Goal: Task Accomplishment & Management: Manage account settings

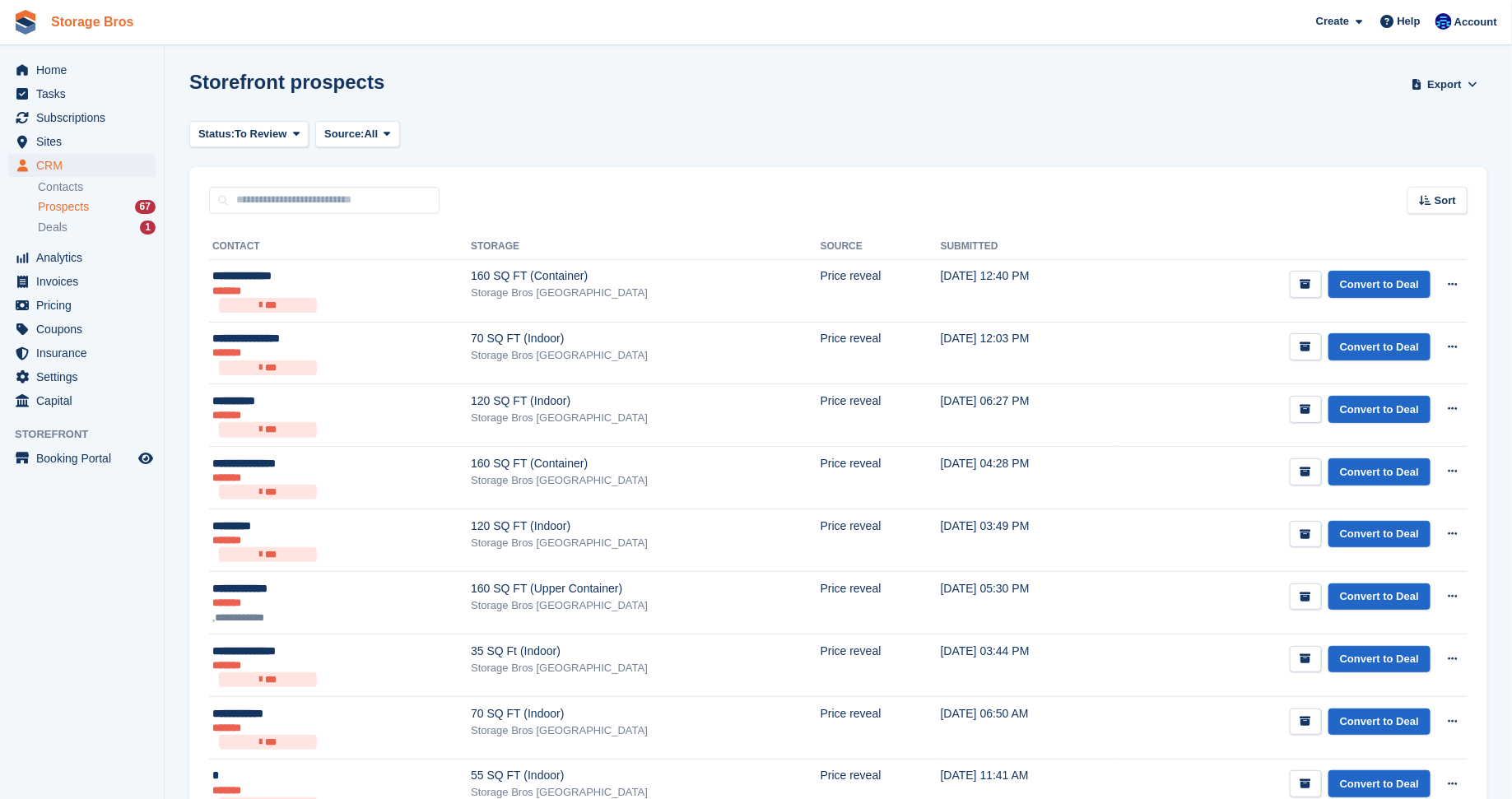
click at [44, 36] on link "Storage Bros" at bounding box center [92, 22] width 95 height 28
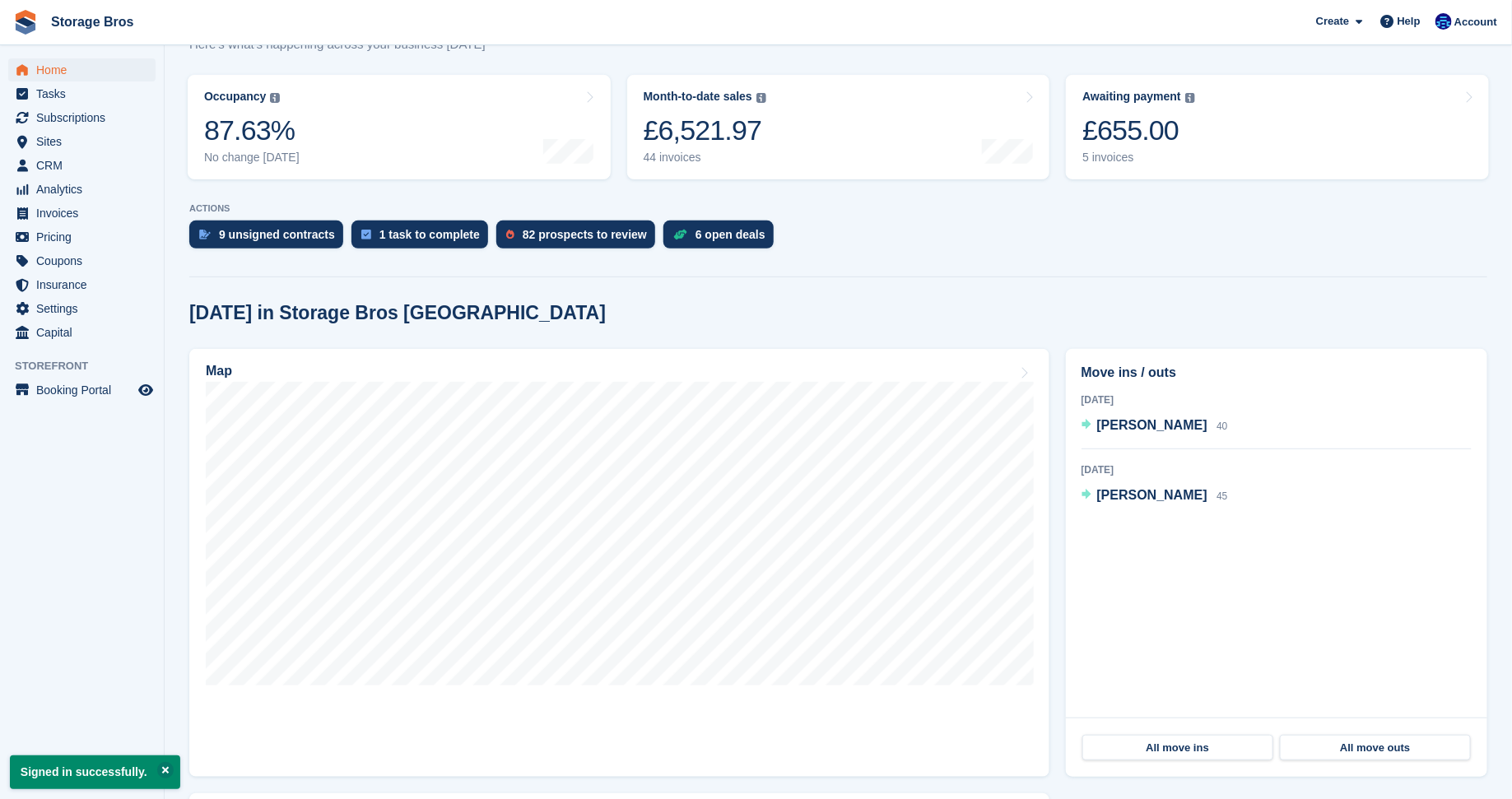
scroll to position [191, 0]
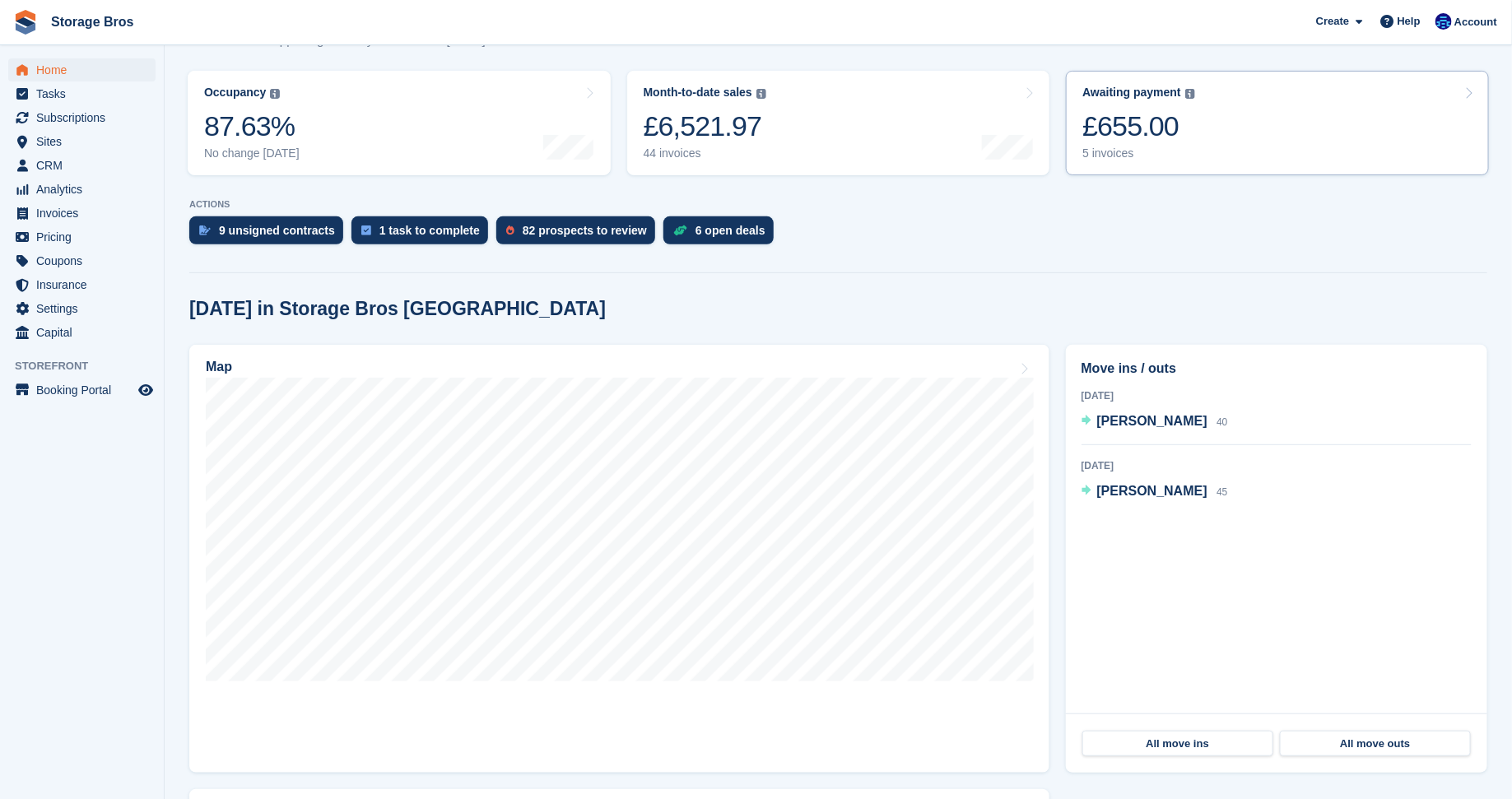
click at [1170, 142] on div "£655.00" at bounding box center [1138, 126] width 113 height 34
